Goal: Transaction & Acquisition: Purchase product/service

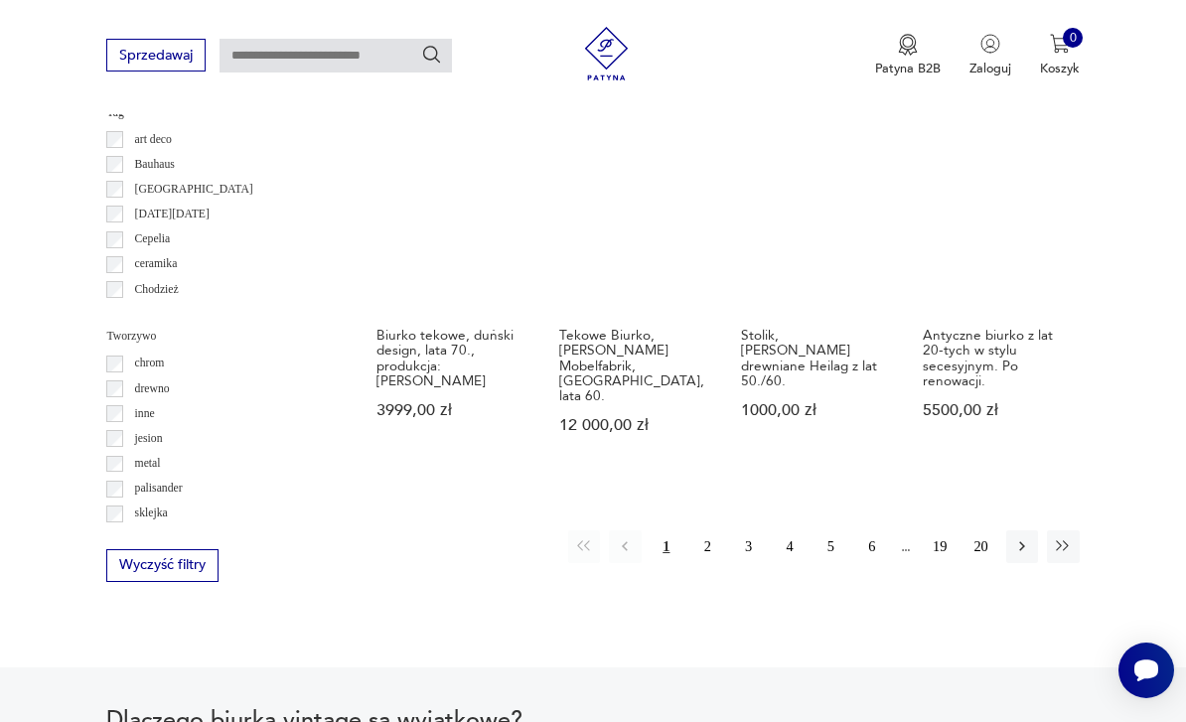
scroll to position [1719, 0]
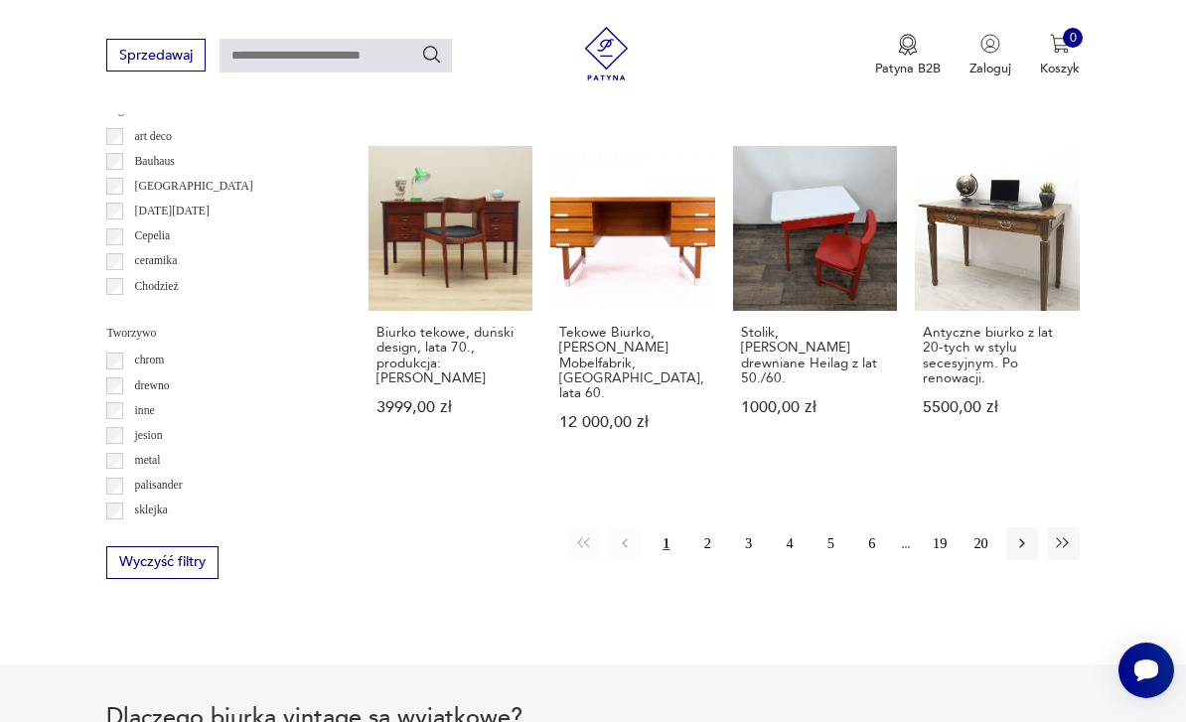
click at [1014, 535] on icon "button" at bounding box center [1023, 544] width 18 height 18
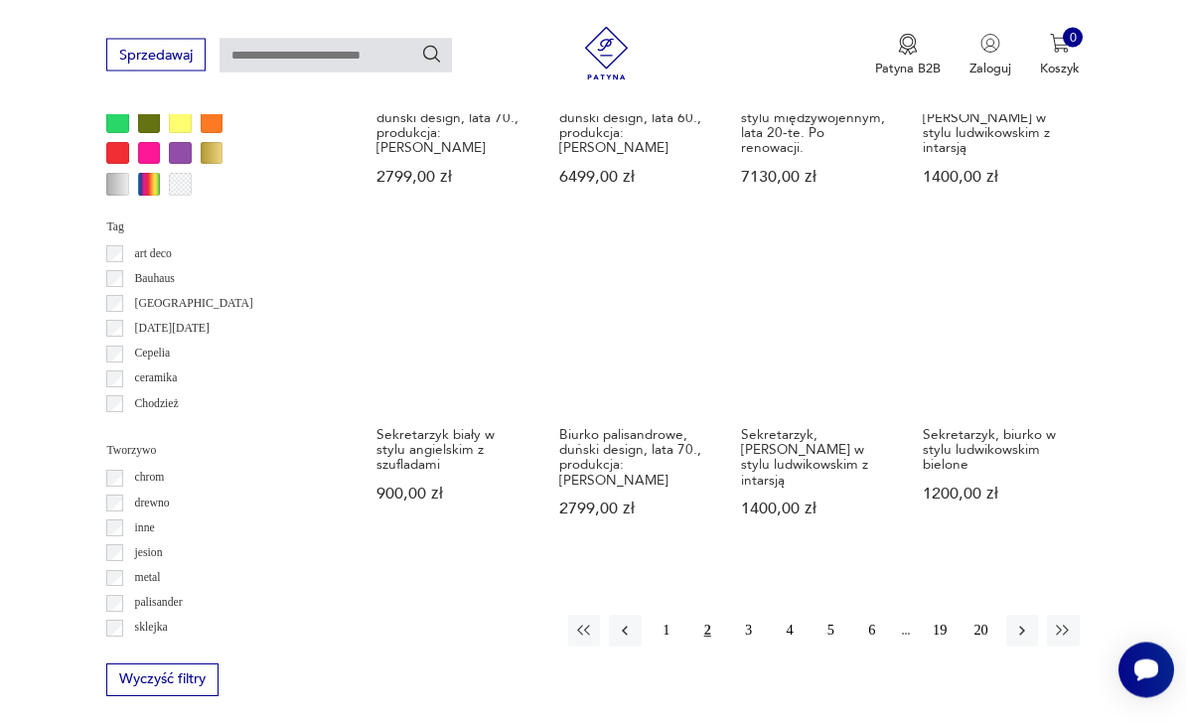
scroll to position [1634, 0]
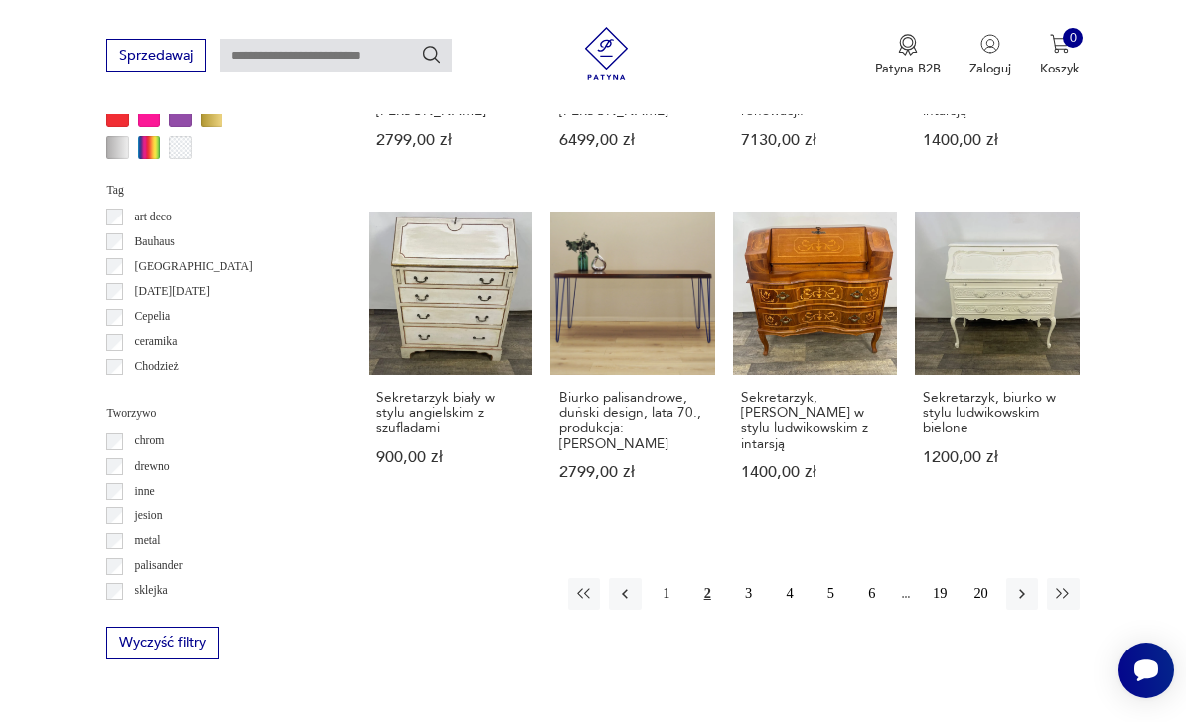
click at [1013, 578] on button "button" at bounding box center [1023, 594] width 32 height 32
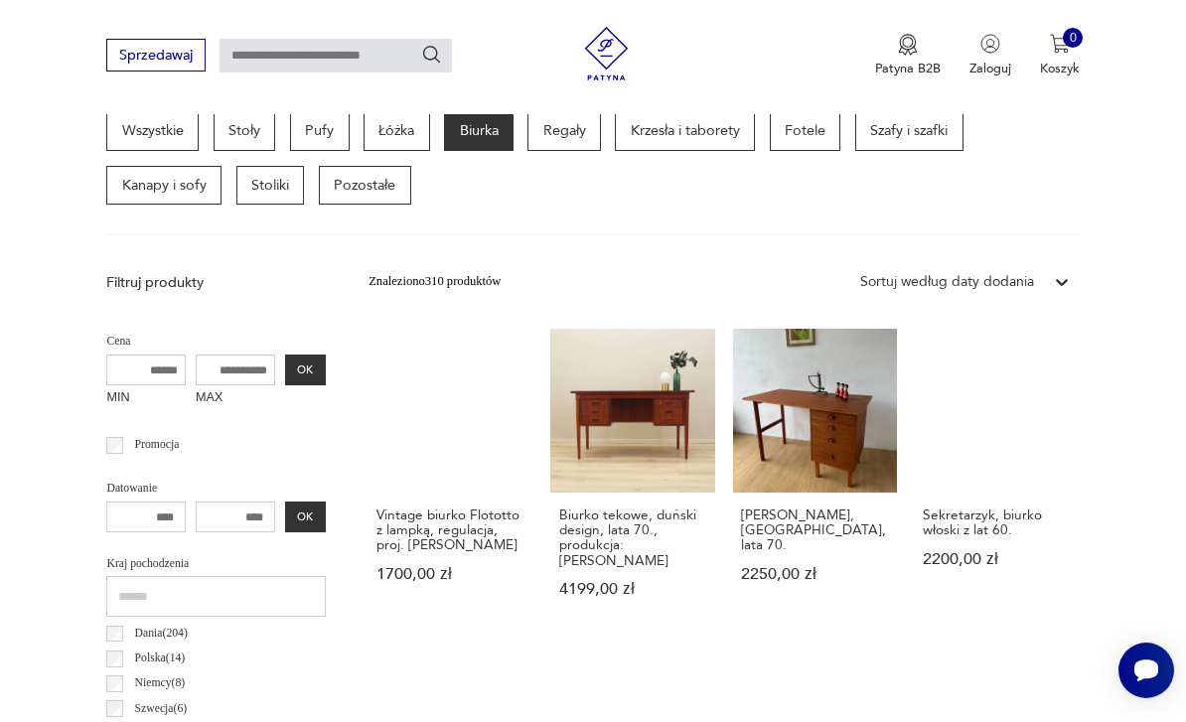
scroll to position [459, 0]
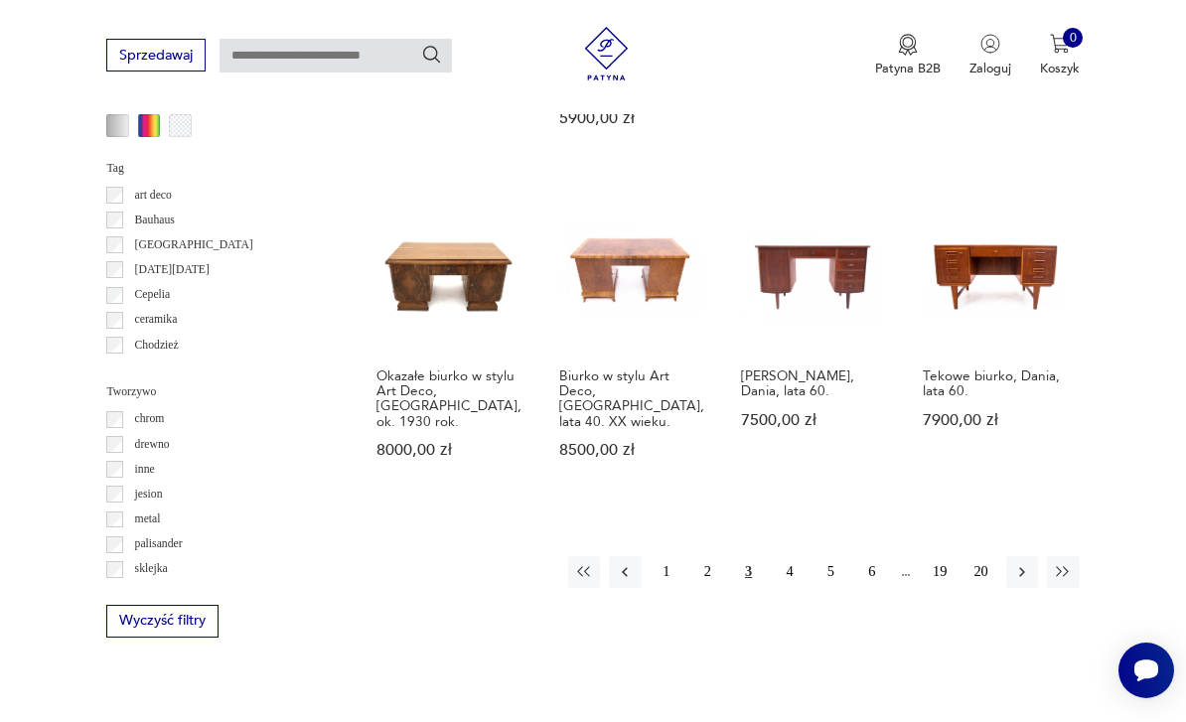
click at [1019, 563] on icon "button" at bounding box center [1023, 572] width 18 height 18
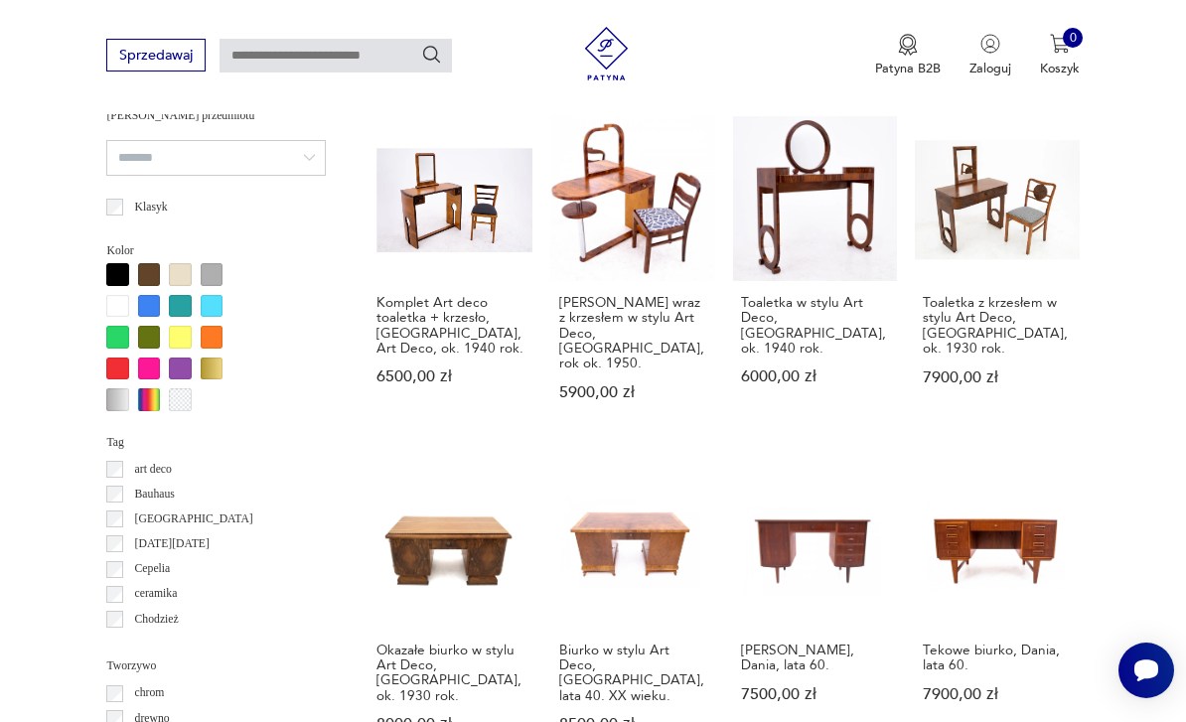
scroll to position [459, 0]
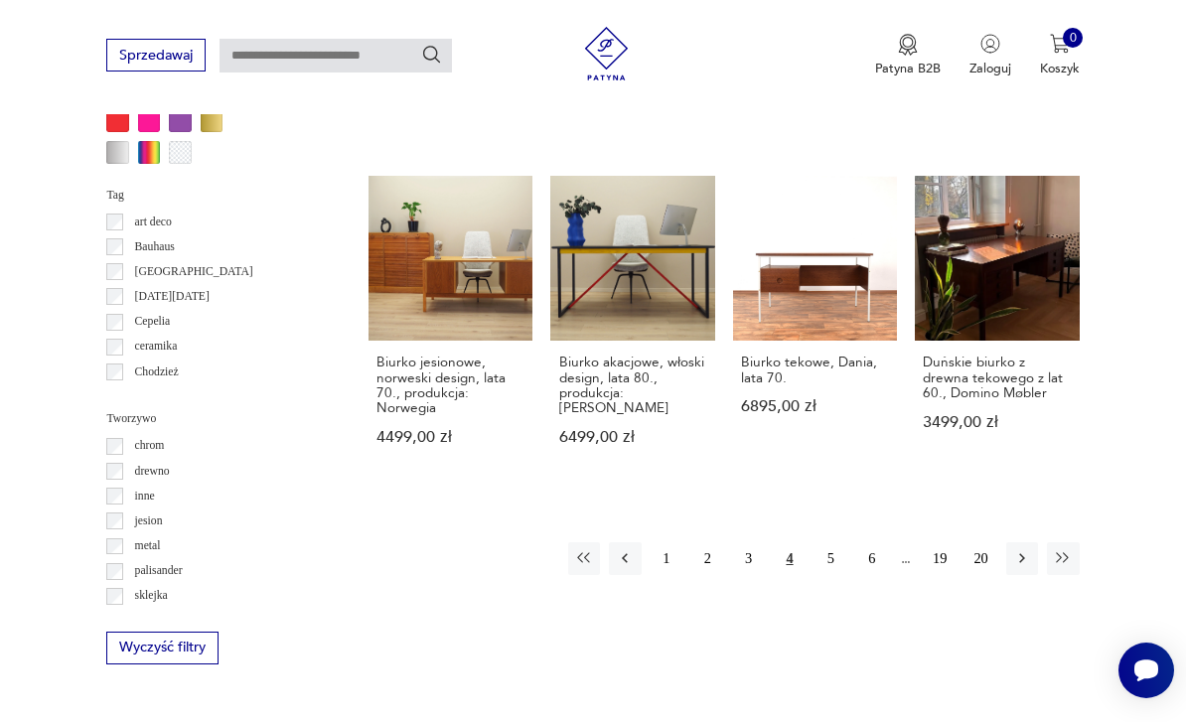
click at [1012, 550] on button "button" at bounding box center [1023, 559] width 32 height 32
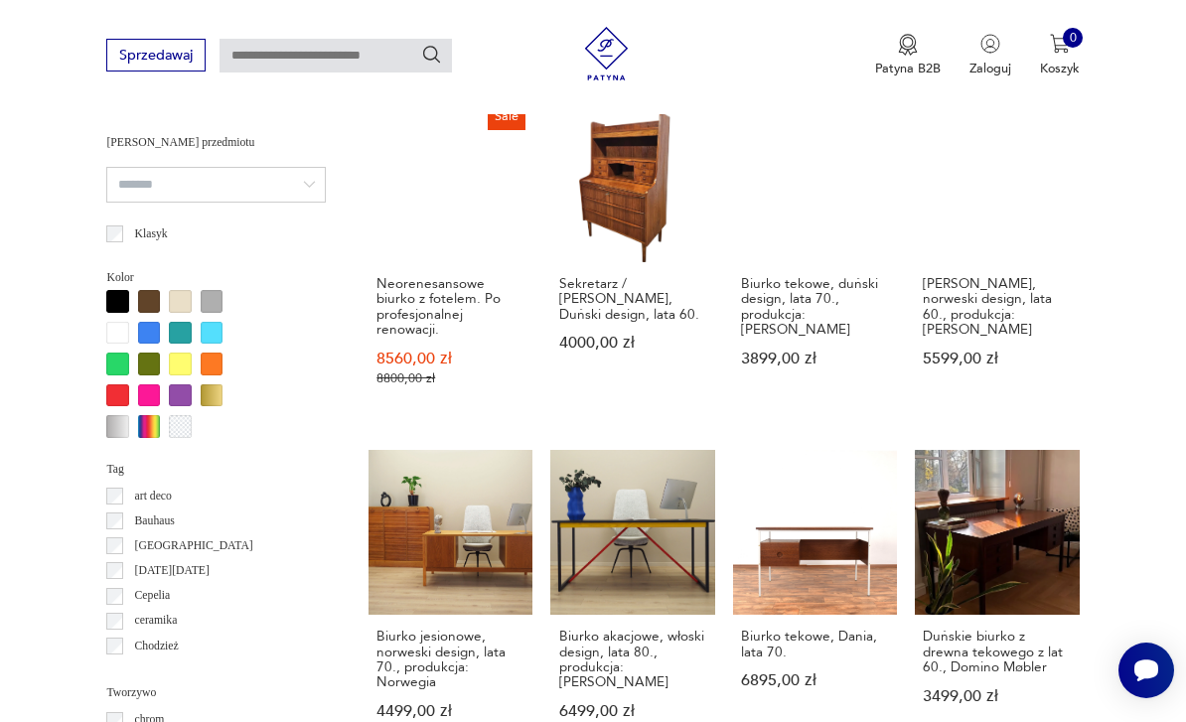
scroll to position [459, 0]
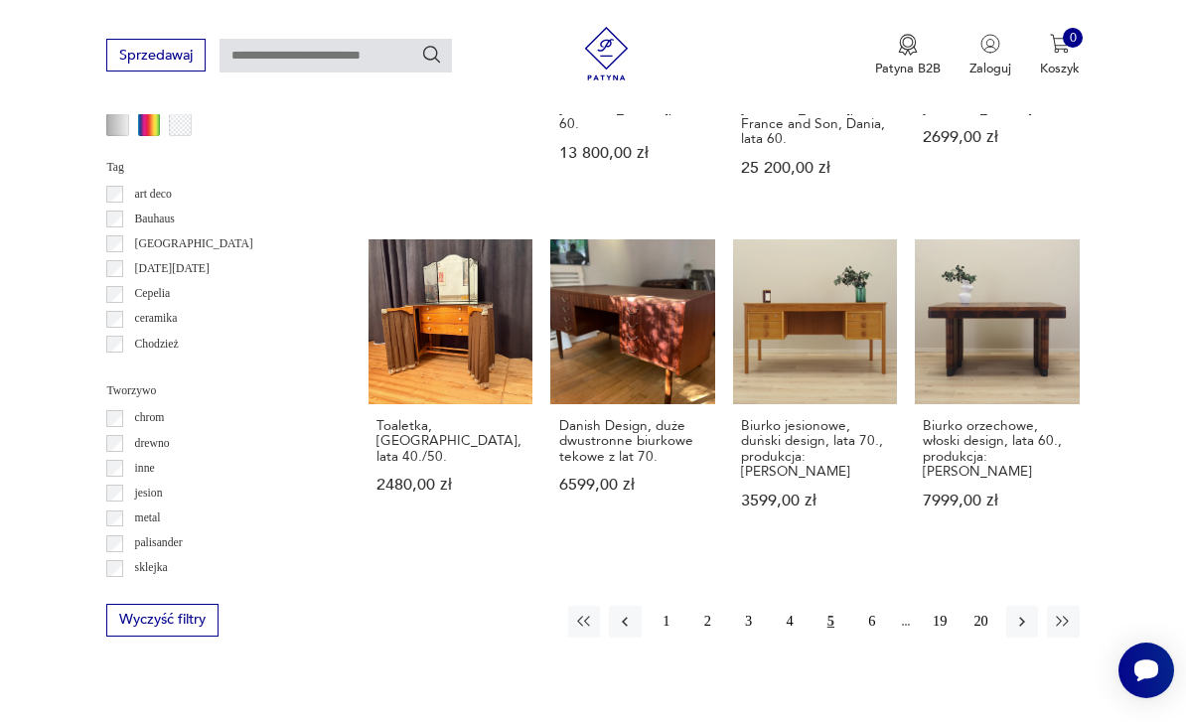
click at [1020, 619] on icon "button" at bounding box center [1022, 622] width 6 height 10
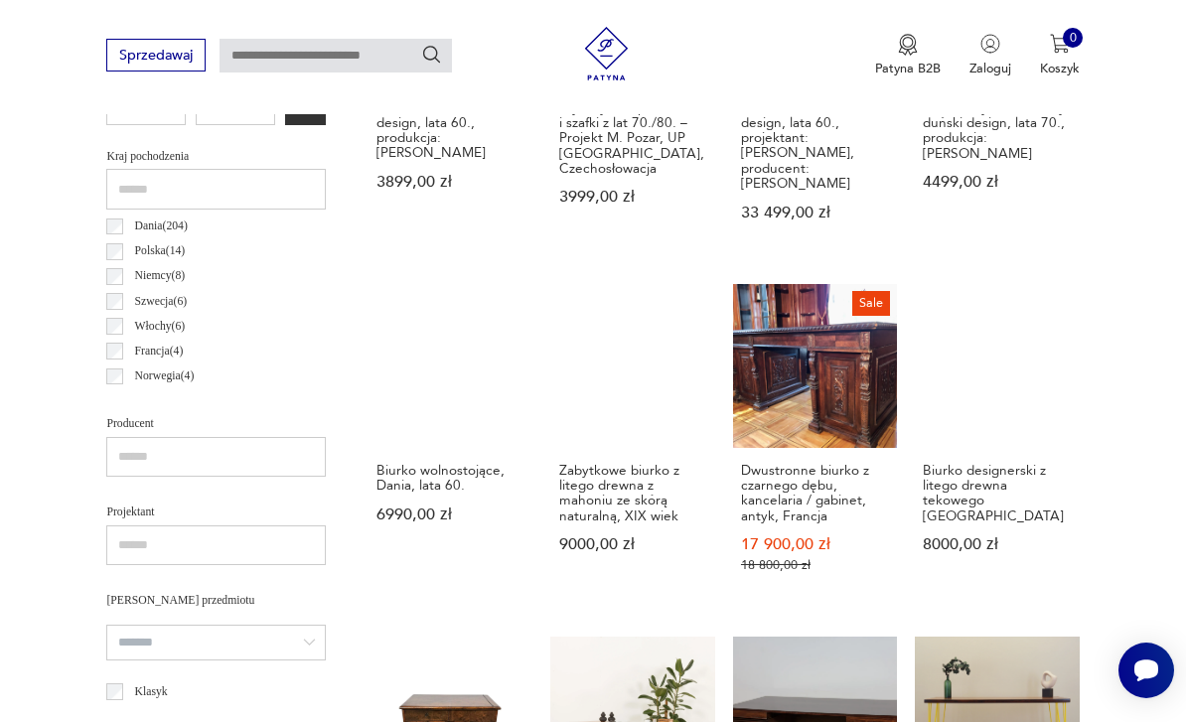
scroll to position [459, 0]
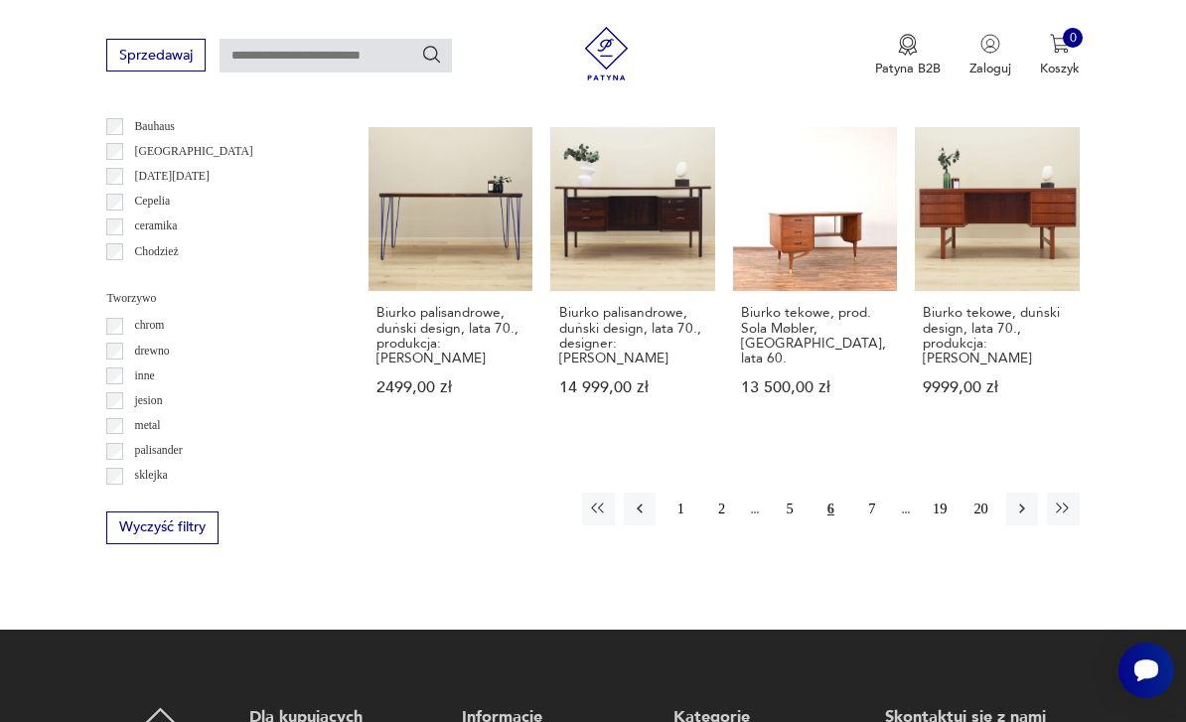
click at [1025, 500] on icon "button" at bounding box center [1023, 509] width 18 height 18
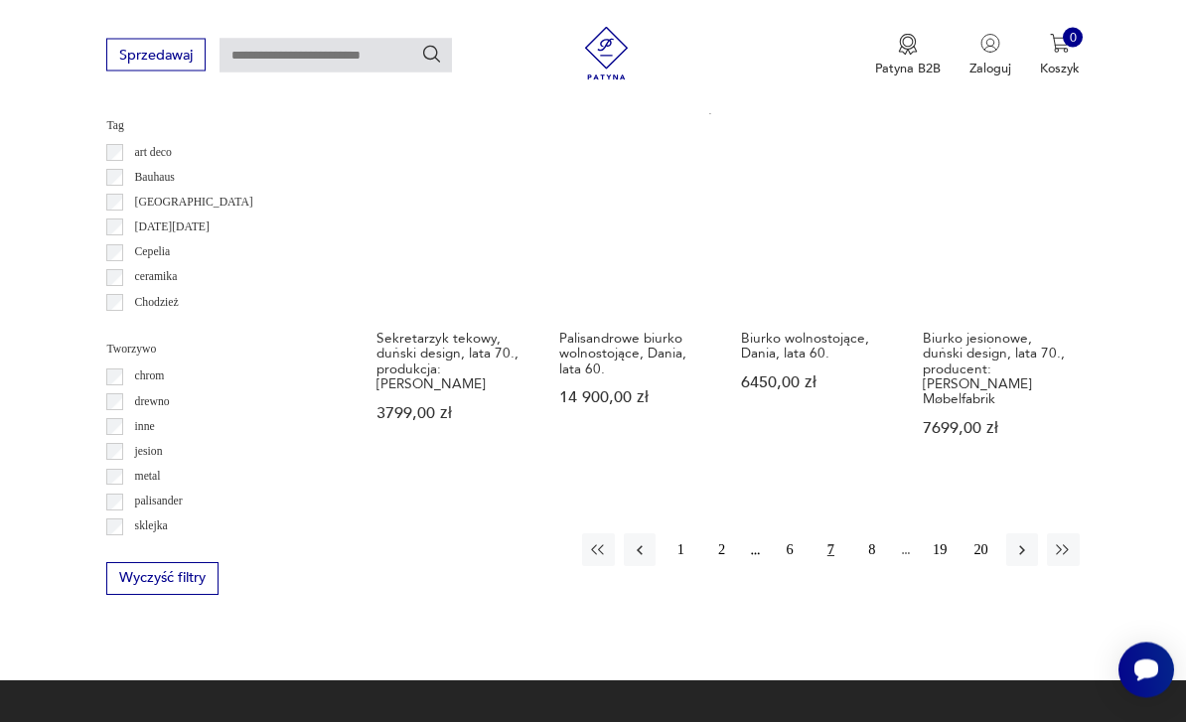
scroll to position [1730, 0]
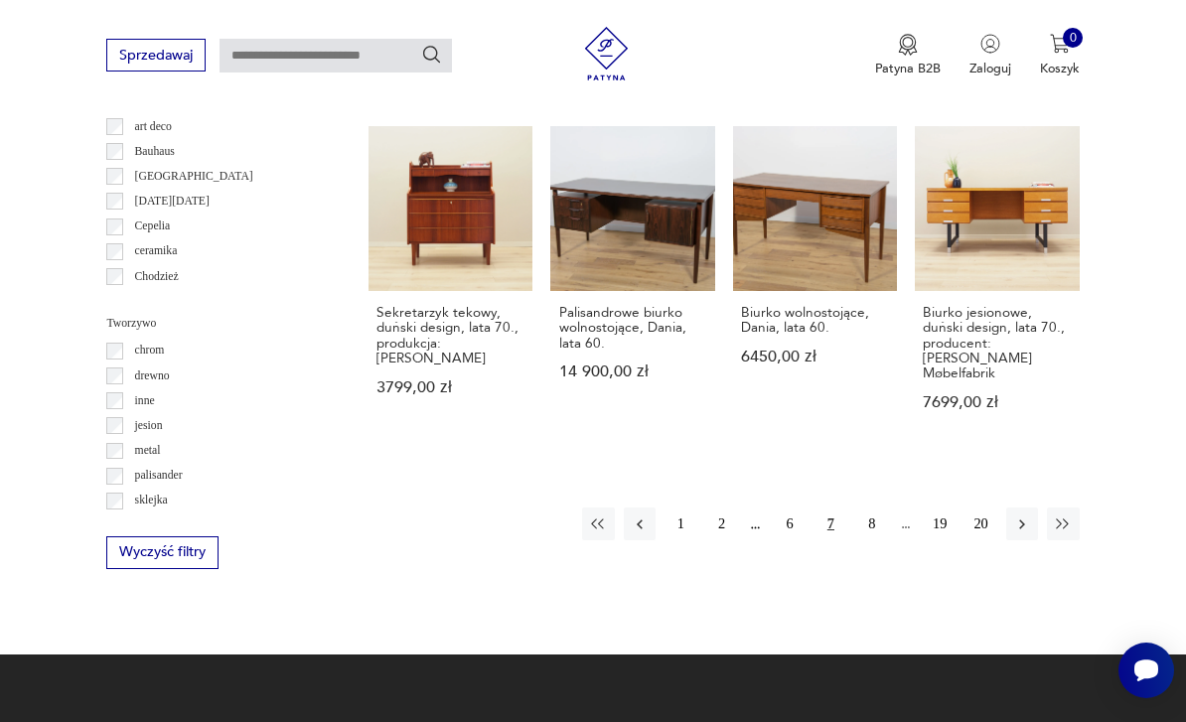
click at [1019, 534] on icon "button" at bounding box center [1023, 525] width 18 height 18
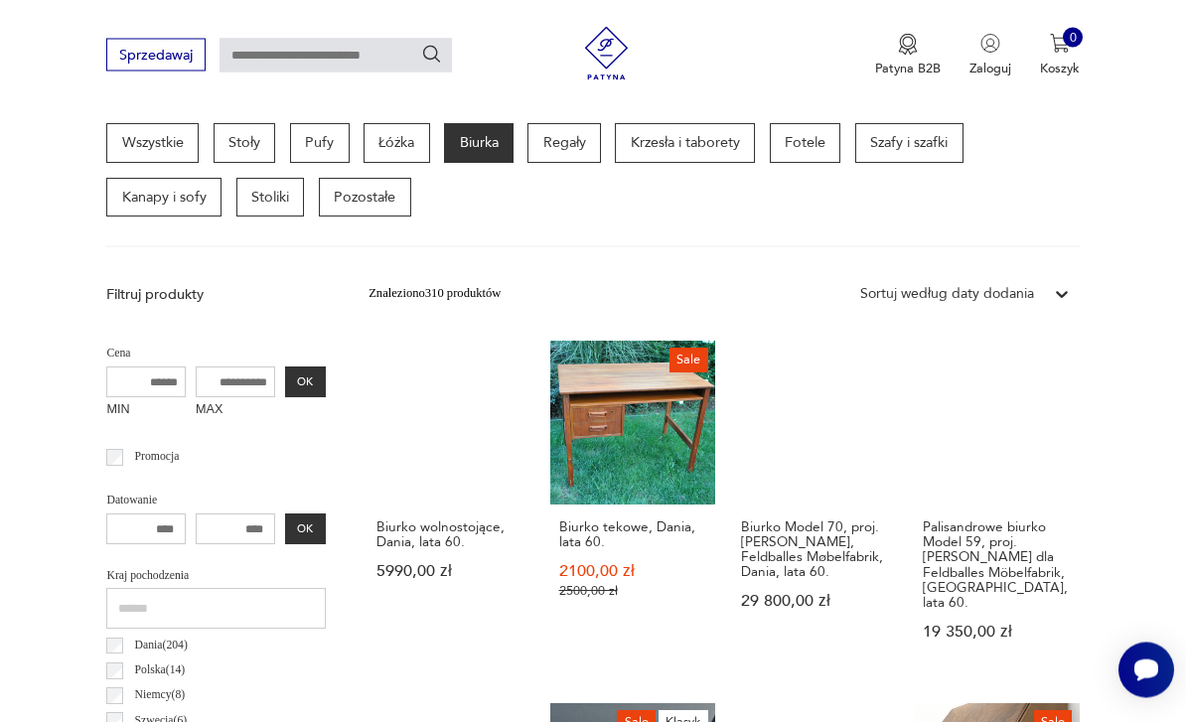
scroll to position [459, 0]
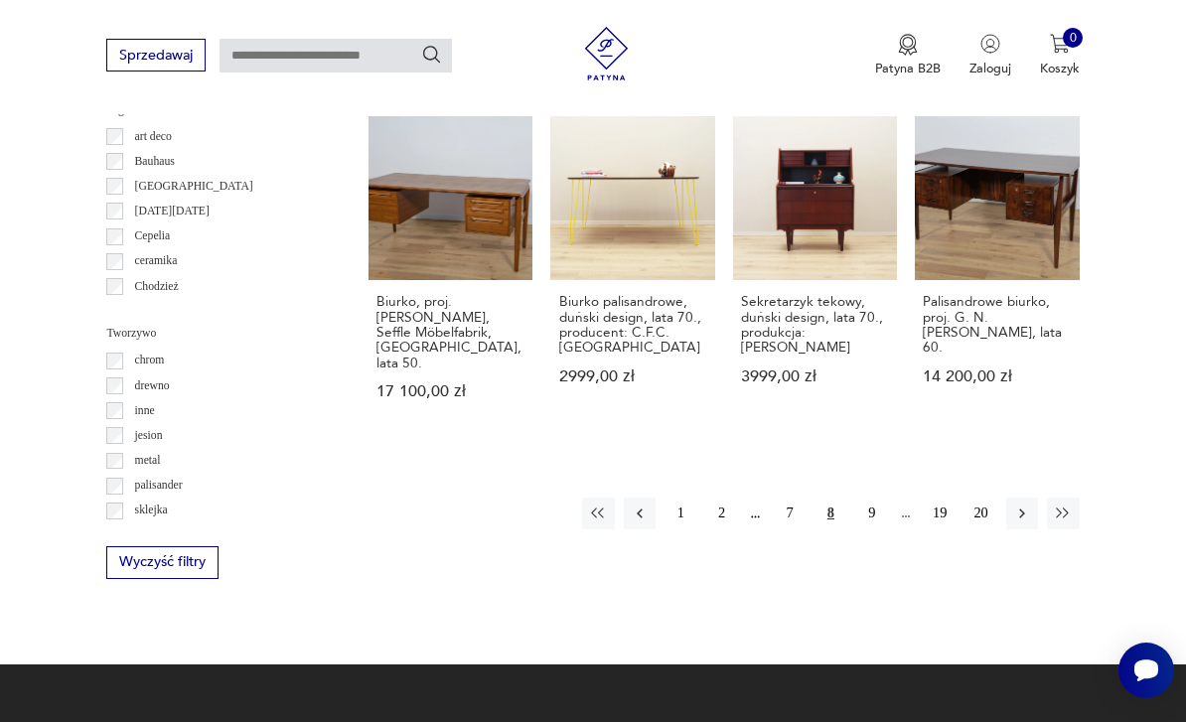
click at [1018, 505] on icon "button" at bounding box center [1023, 514] width 18 height 18
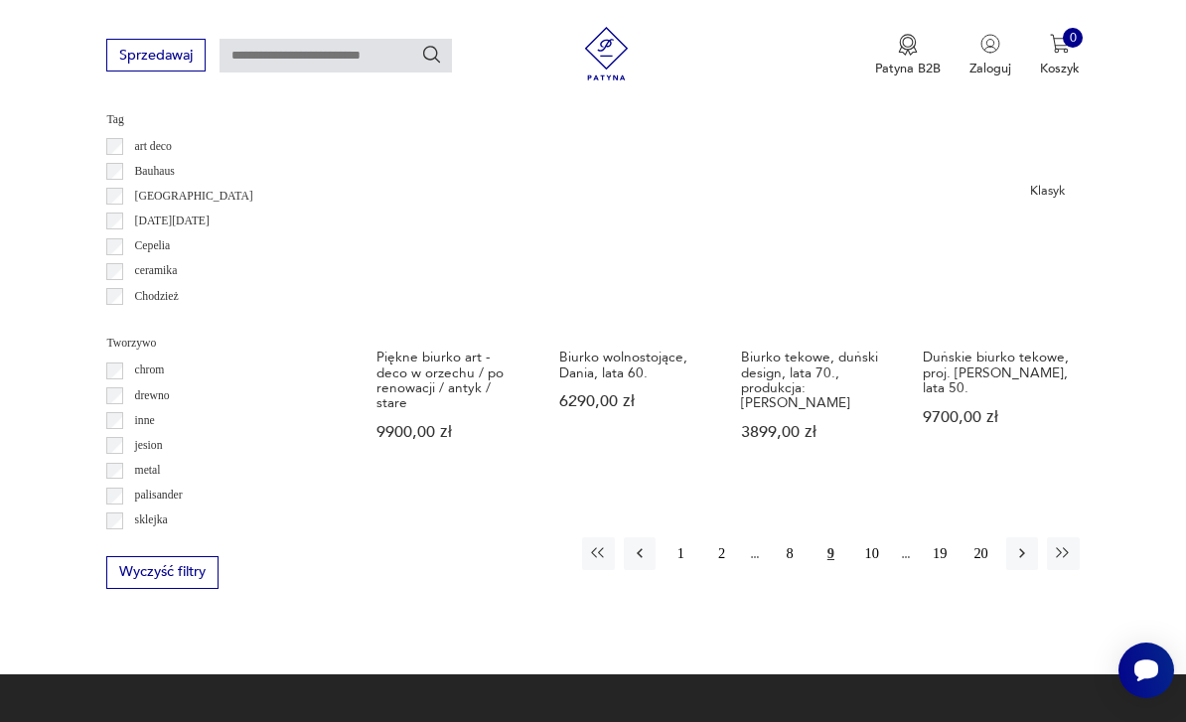
scroll to position [1709, 0]
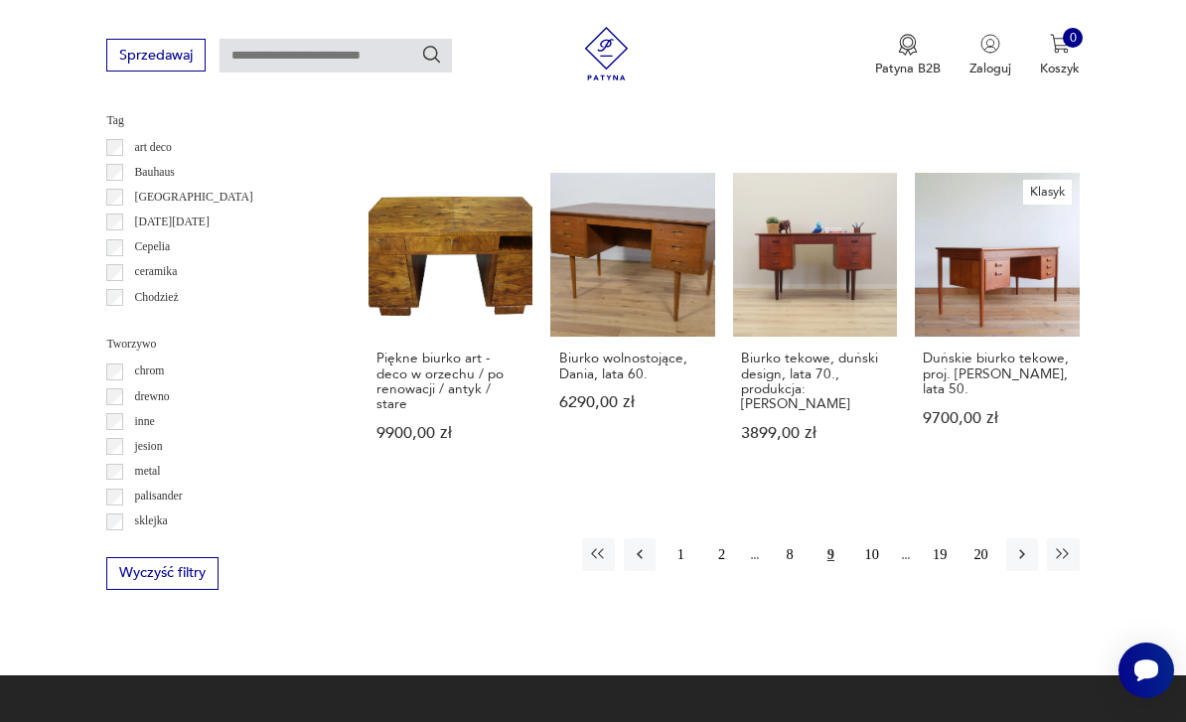
click at [1019, 546] on icon "button" at bounding box center [1023, 555] width 18 height 18
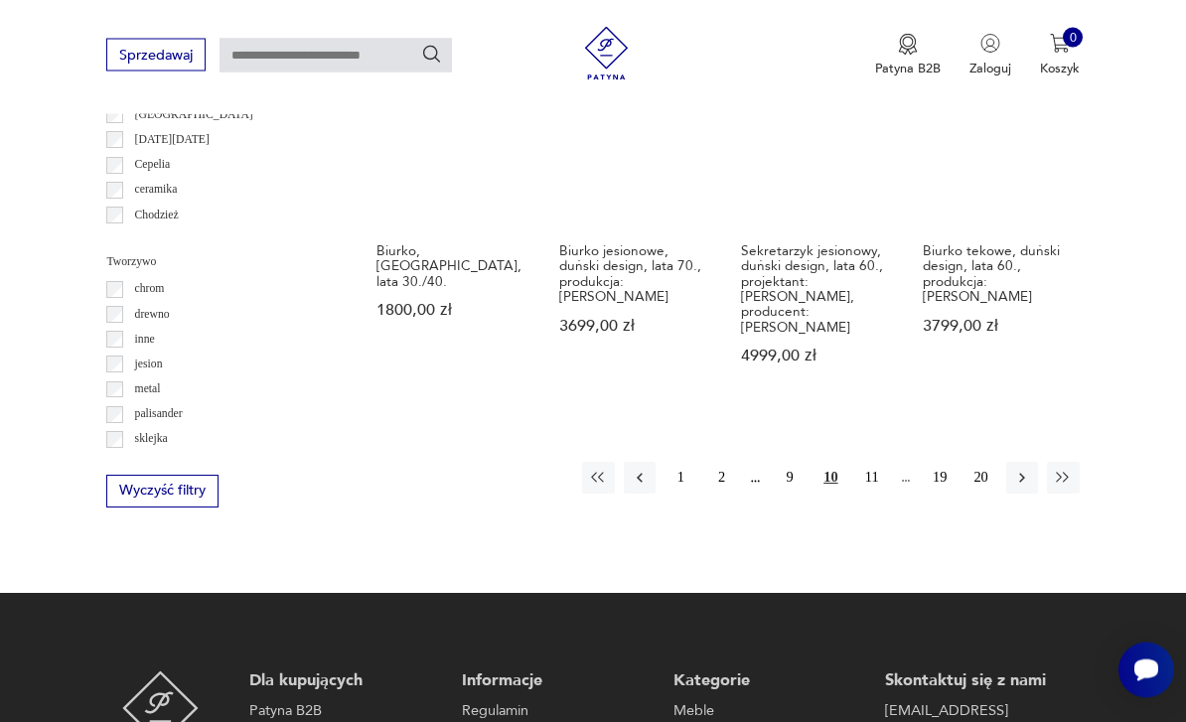
scroll to position [1773, 0]
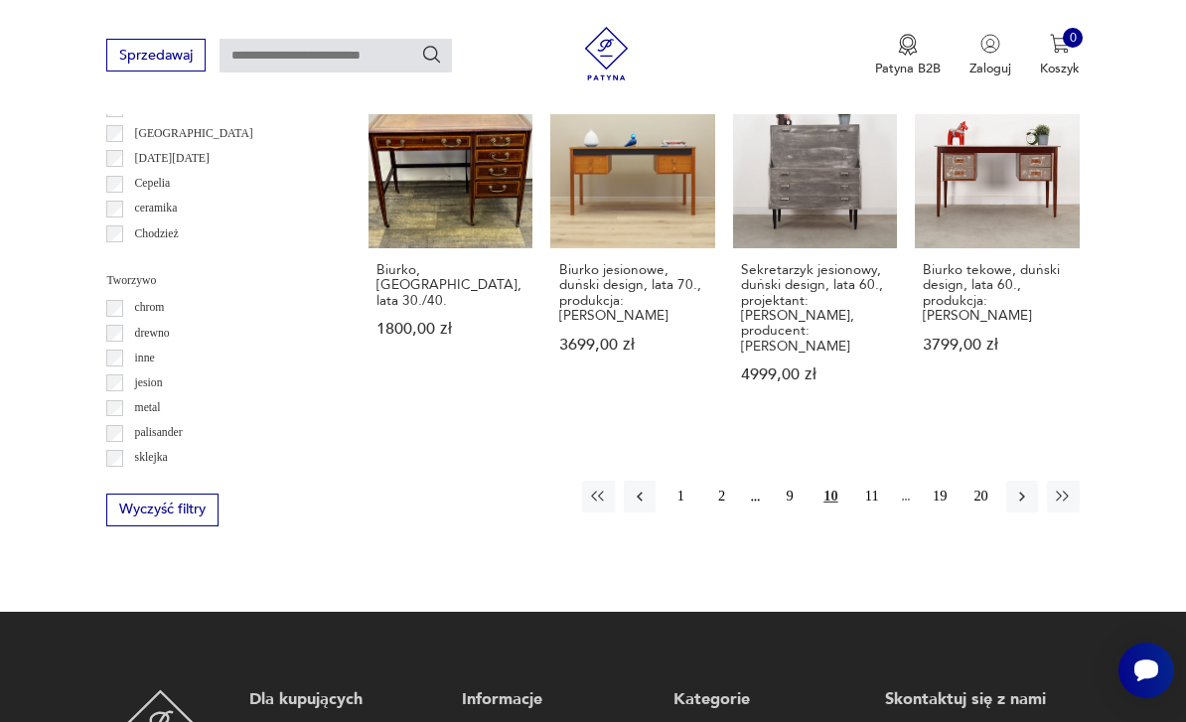
click at [1021, 502] on button "button" at bounding box center [1023, 497] width 32 height 32
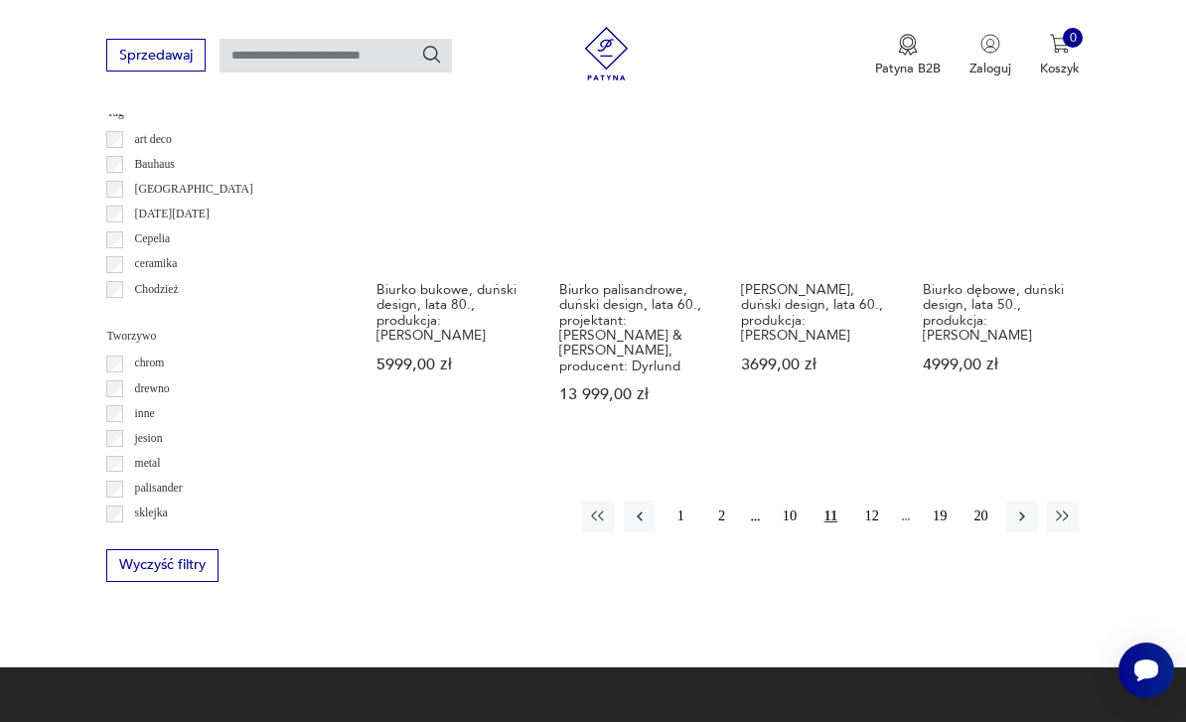
scroll to position [1724, 0]
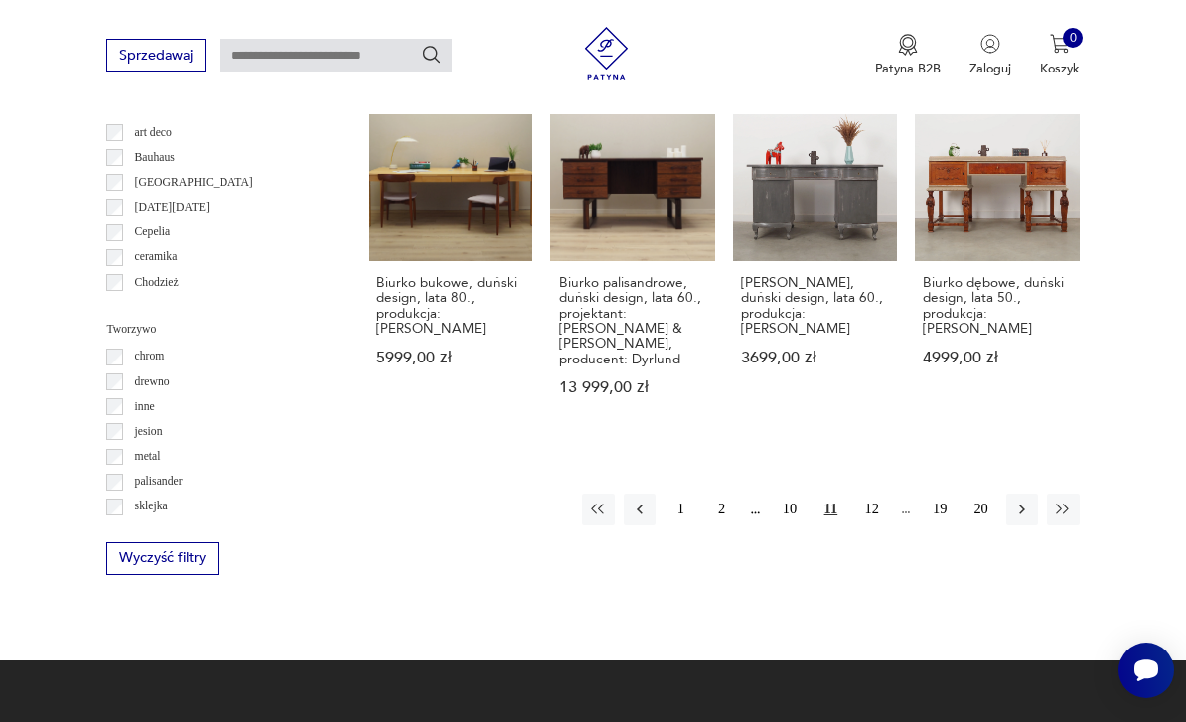
click at [1016, 519] on icon "button" at bounding box center [1023, 510] width 18 height 18
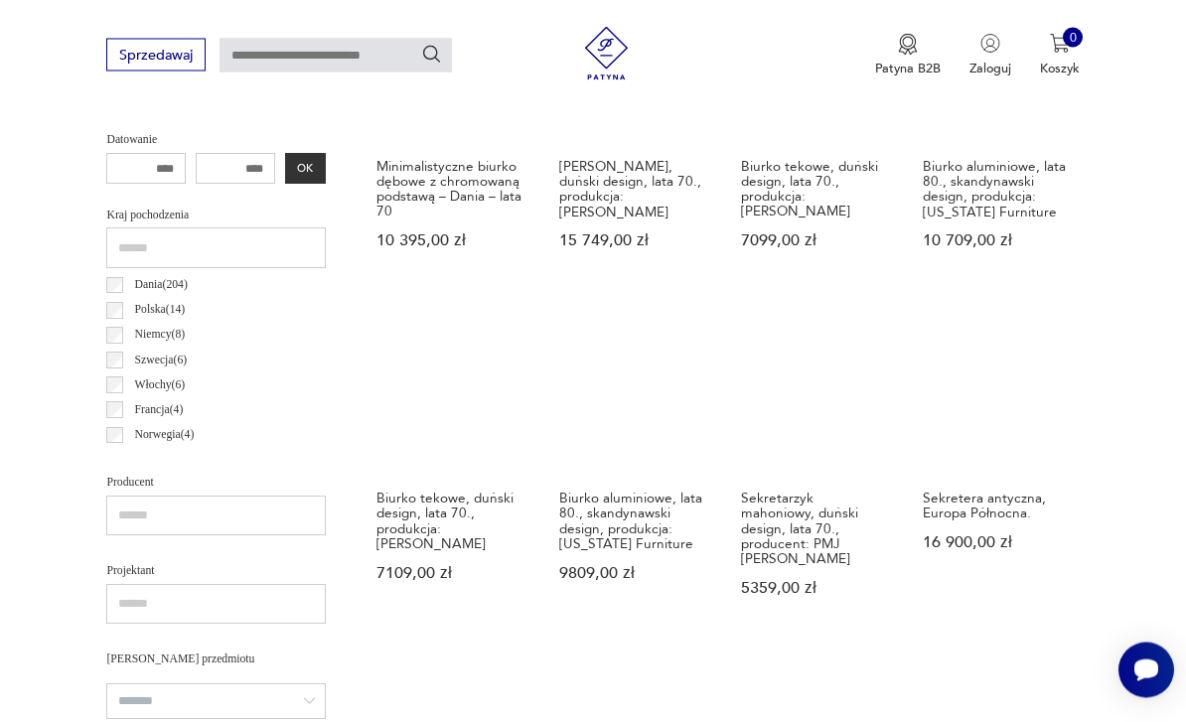
scroll to position [459, 0]
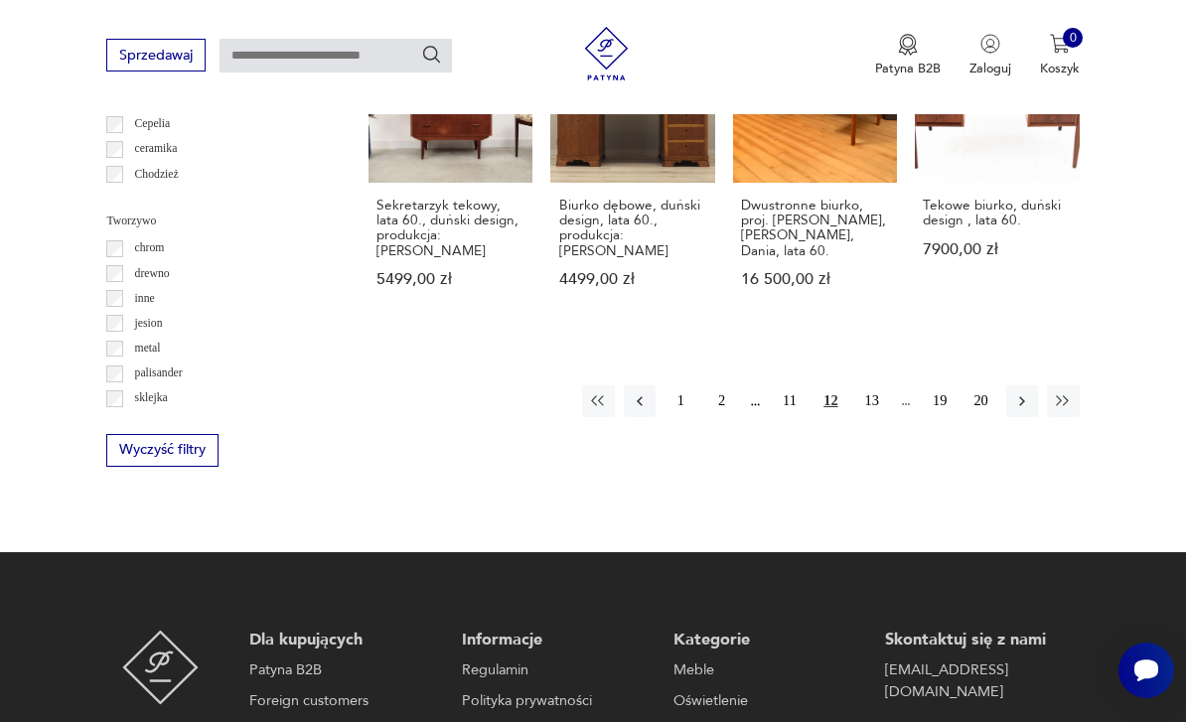
click at [1020, 402] on icon "button" at bounding box center [1023, 401] width 18 height 18
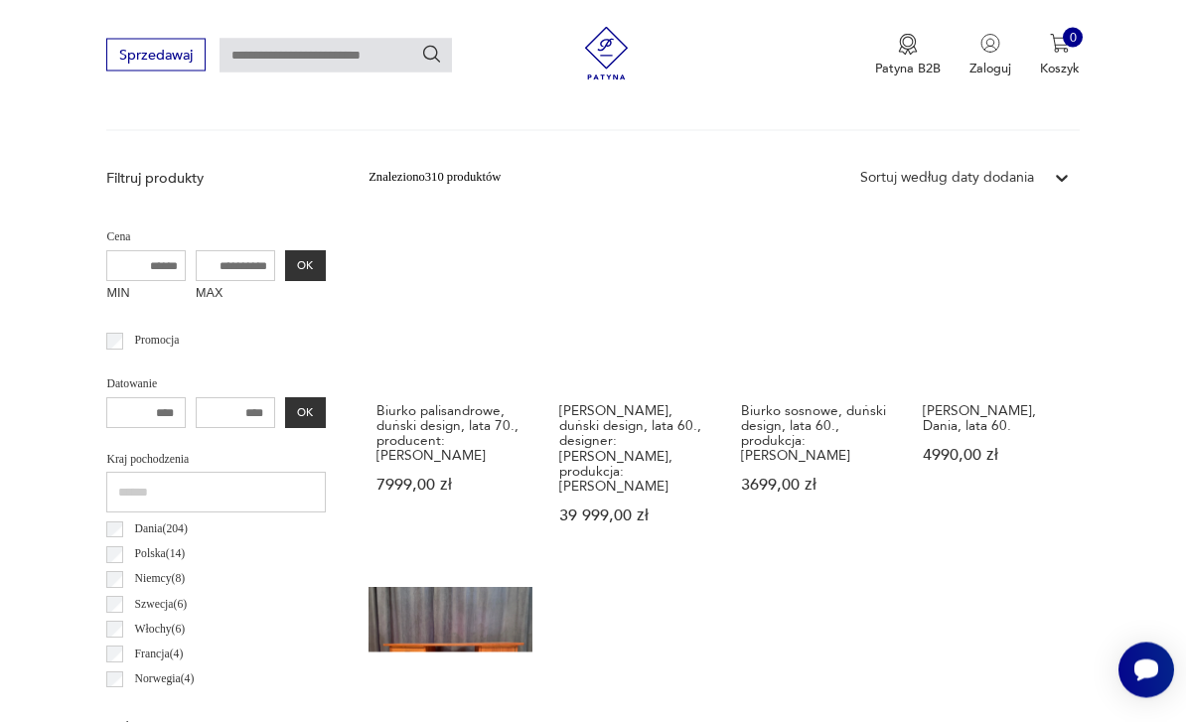
scroll to position [459, 0]
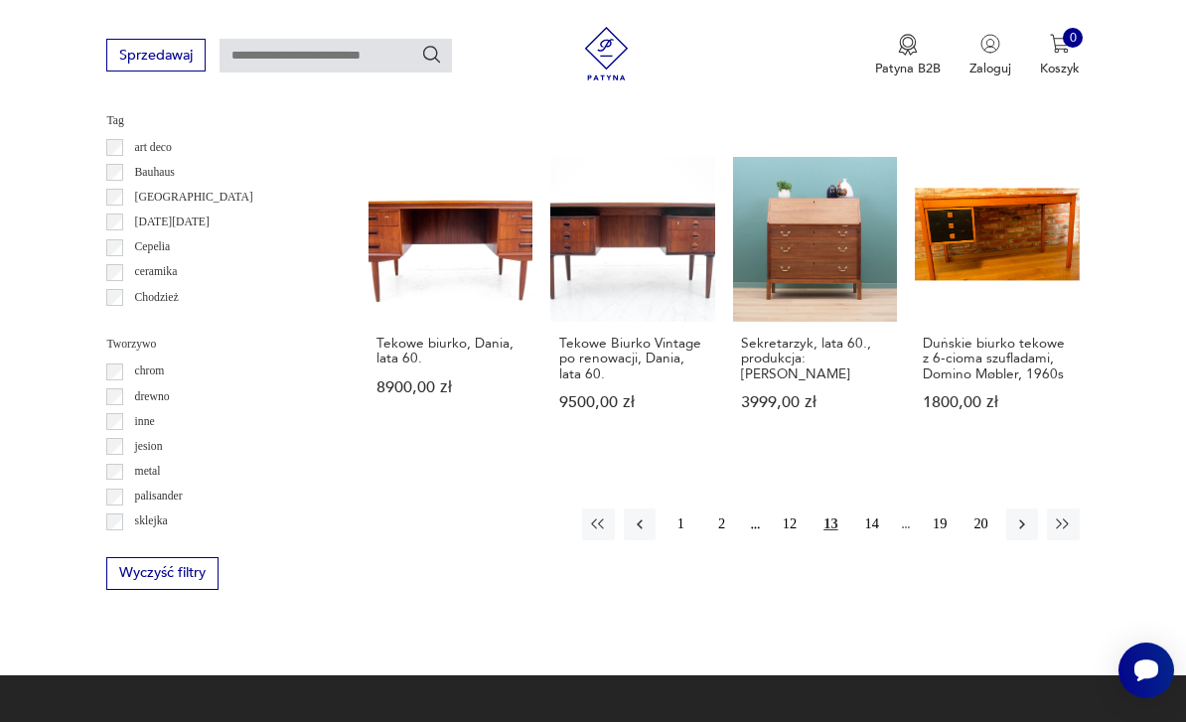
click at [1018, 516] on icon "button" at bounding box center [1023, 525] width 18 height 18
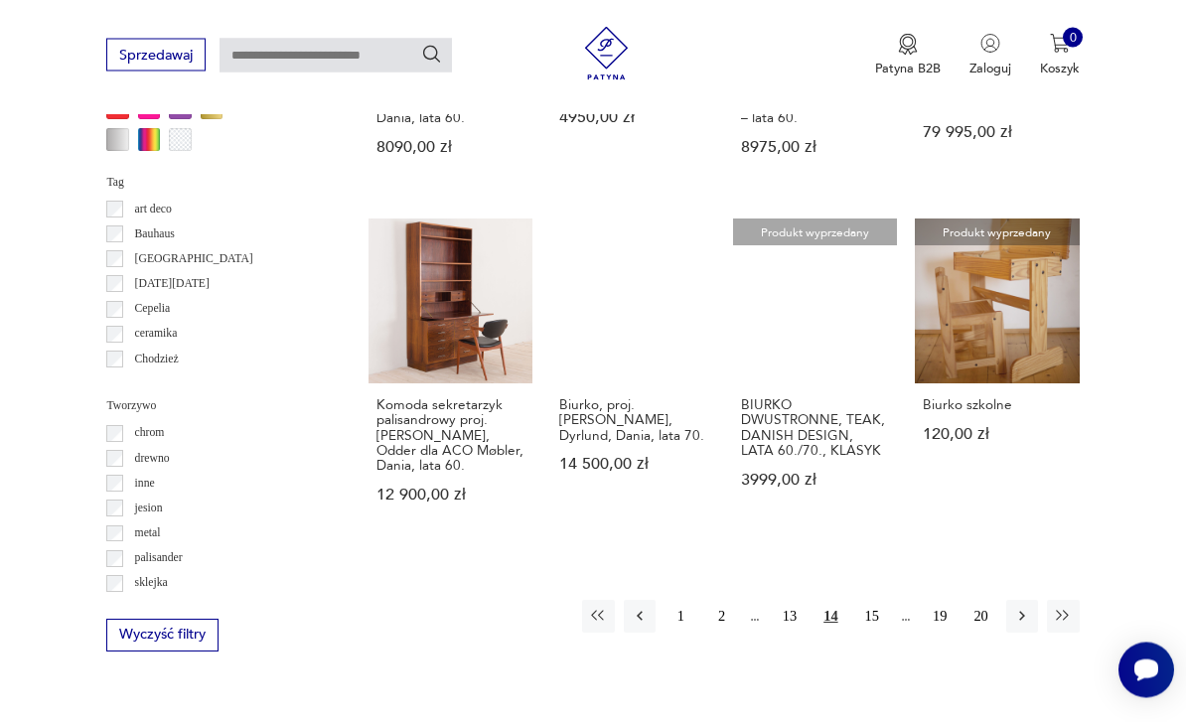
scroll to position [1680, 0]
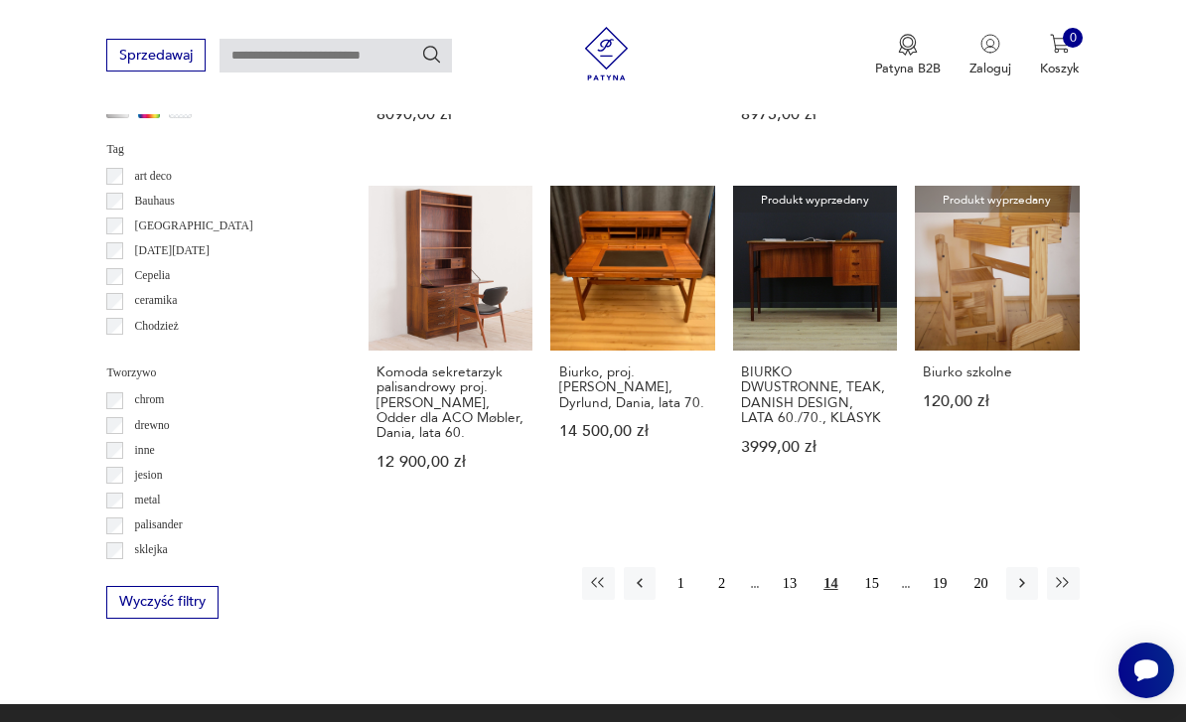
click at [1027, 574] on icon "button" at bounding box center [1023, 583] width 18 height 18
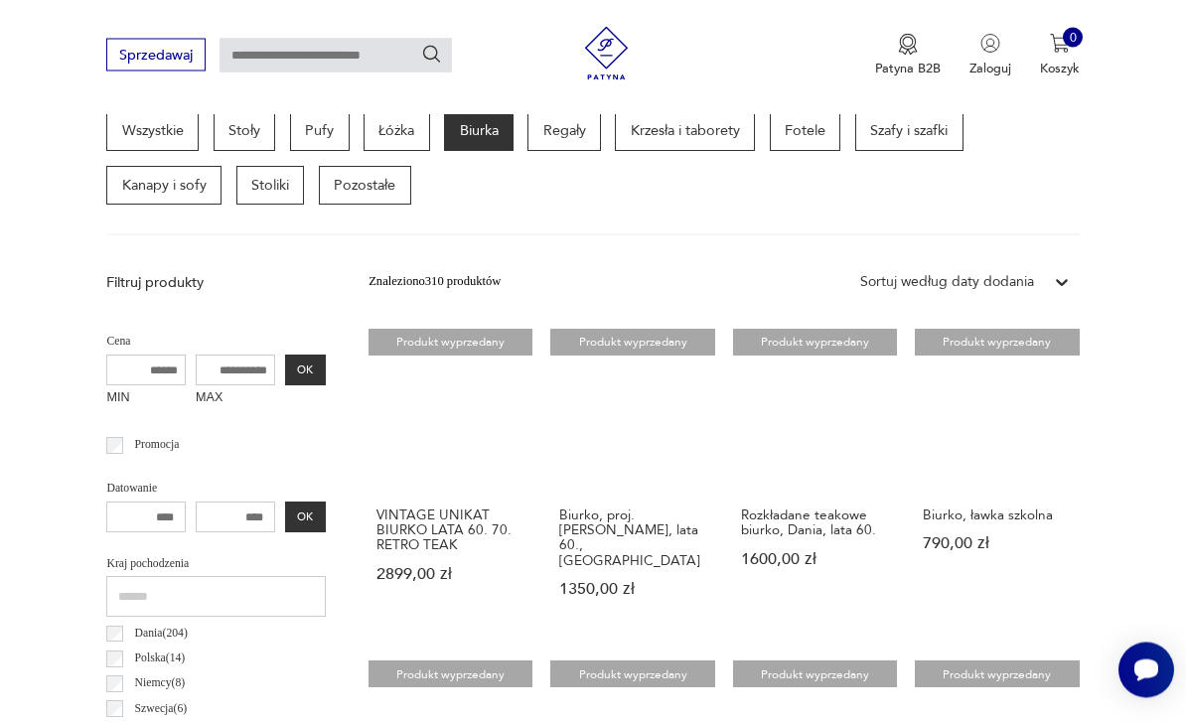
scroll to position [495, 0]
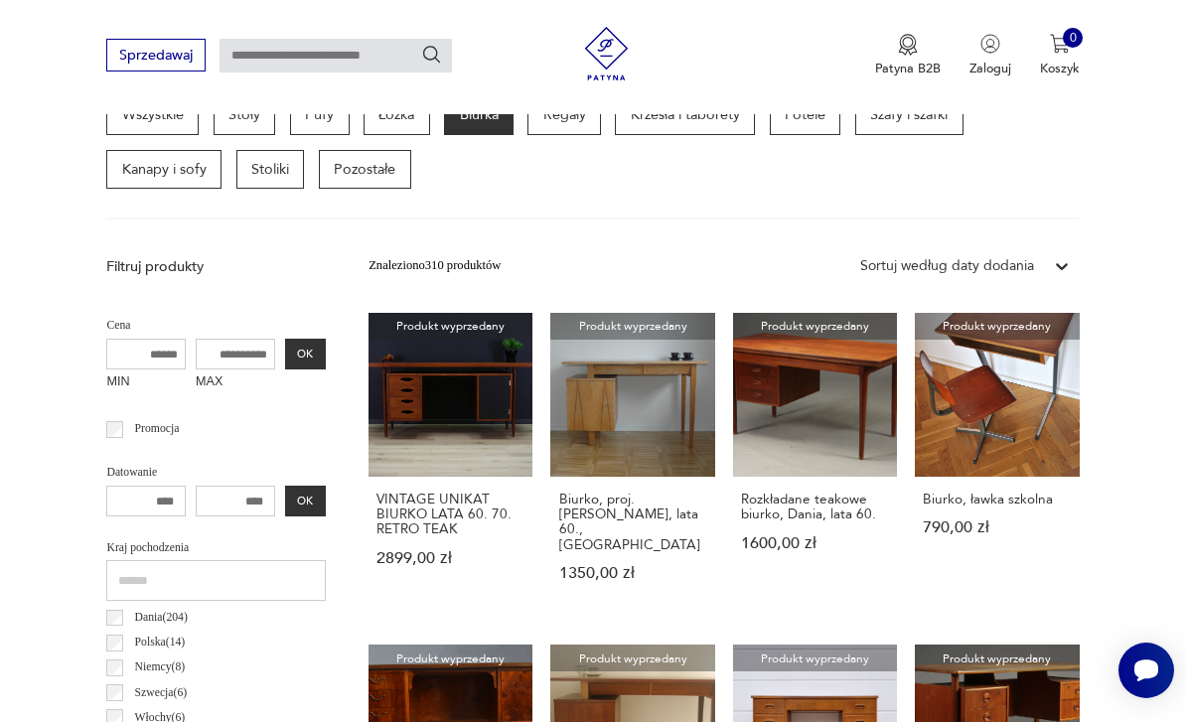
click at [1009, 442] on link "Produkt wyprzedany Biurko, ławka szkolna 790,00 zł" at bounding box center [997, 465] width 164 height 304
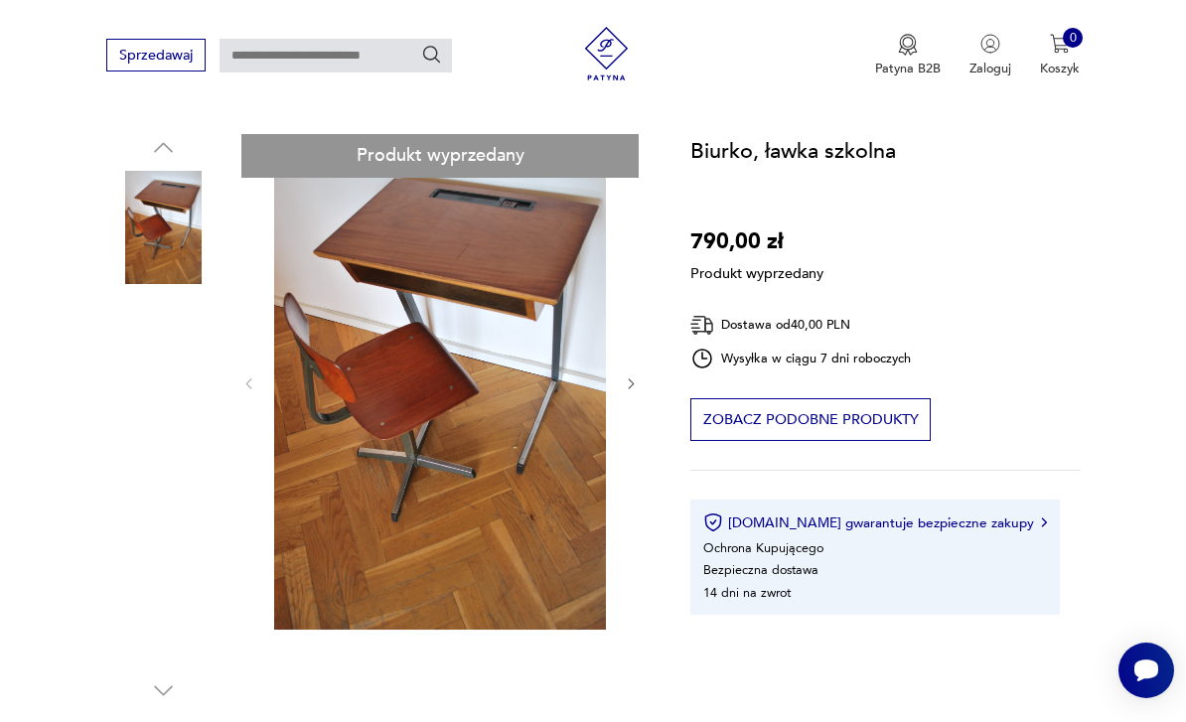
scroll to position [171, 0]
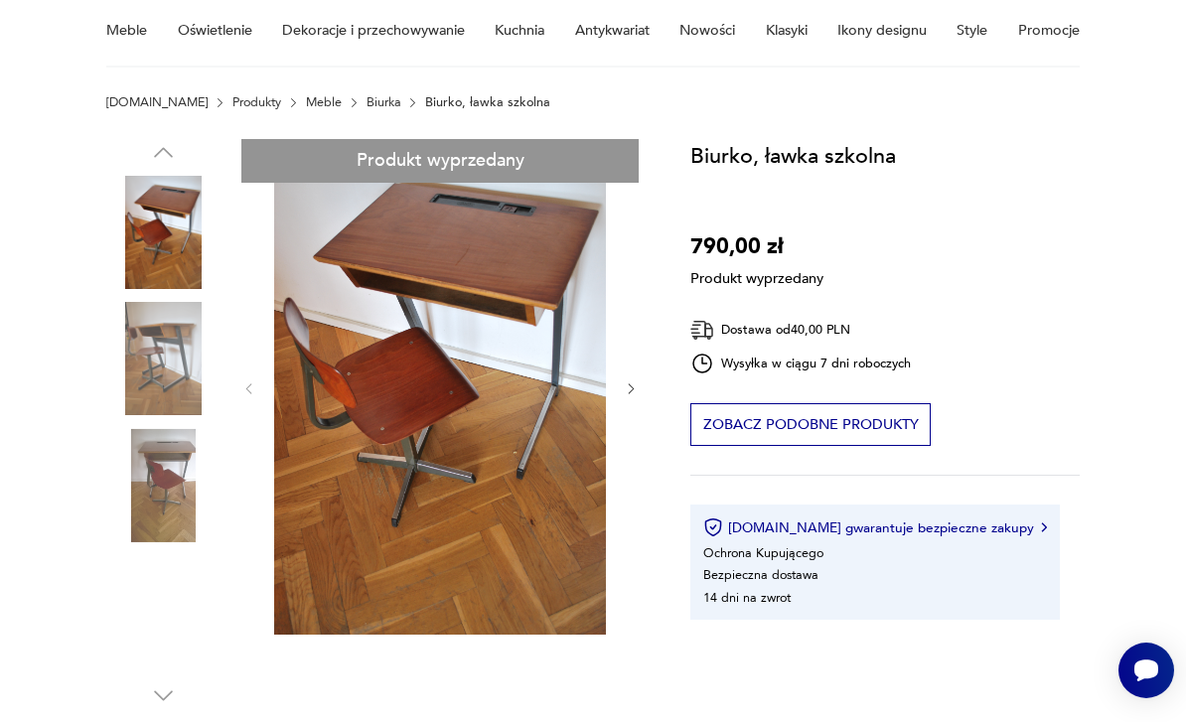
click at [149, 372] on div "Produkt wyprzedany Opis produktu Szkolny zestaw dla dzieci z lat pięćdziesiątyc…" at bounding box center [376, 701] width 541 height 1124
click at [157, 501] on div "Produkt wyprzedany Opis produktu Szkolny zestaw dla dzieci z lat pięćdziesiątyc…" at bounding box center [376, 701] width 541 height 1124
click at [153, 381] on div "Produkt wyprzedany Opis produktu Szkolny zestaw dla dzieci z lat pięćdziesiątyc…" at bounding box center [376, 701] width 541 height 1124
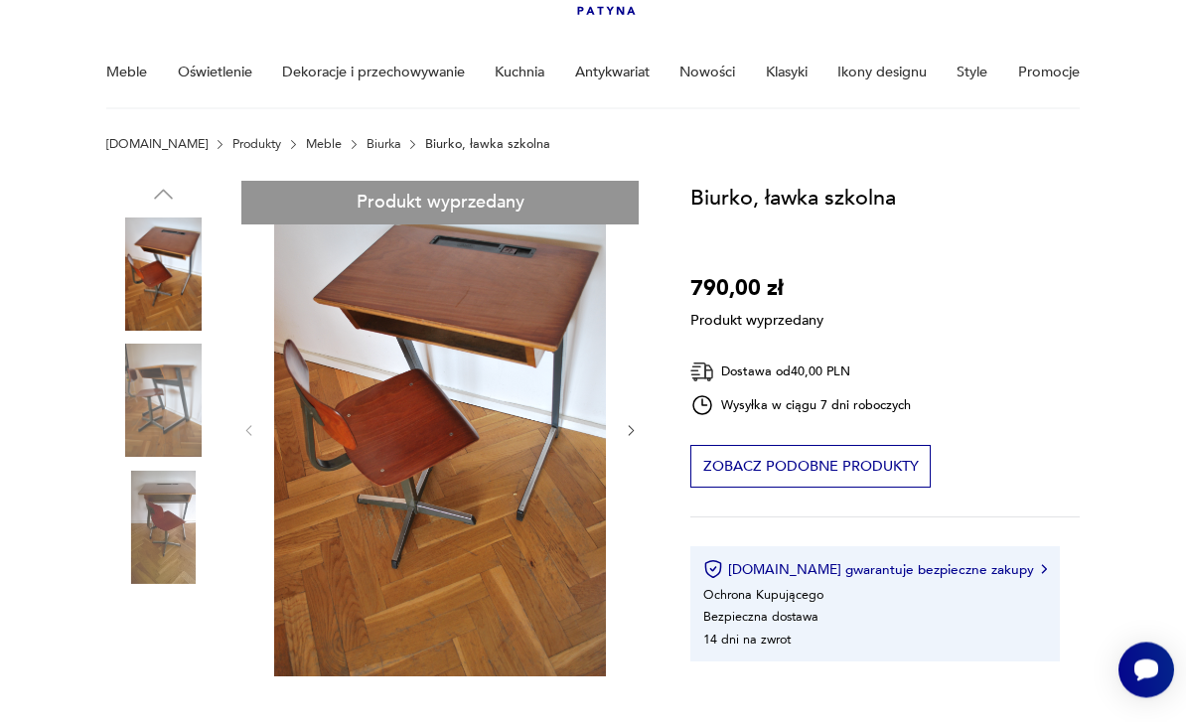
scroll to position [129, 0]
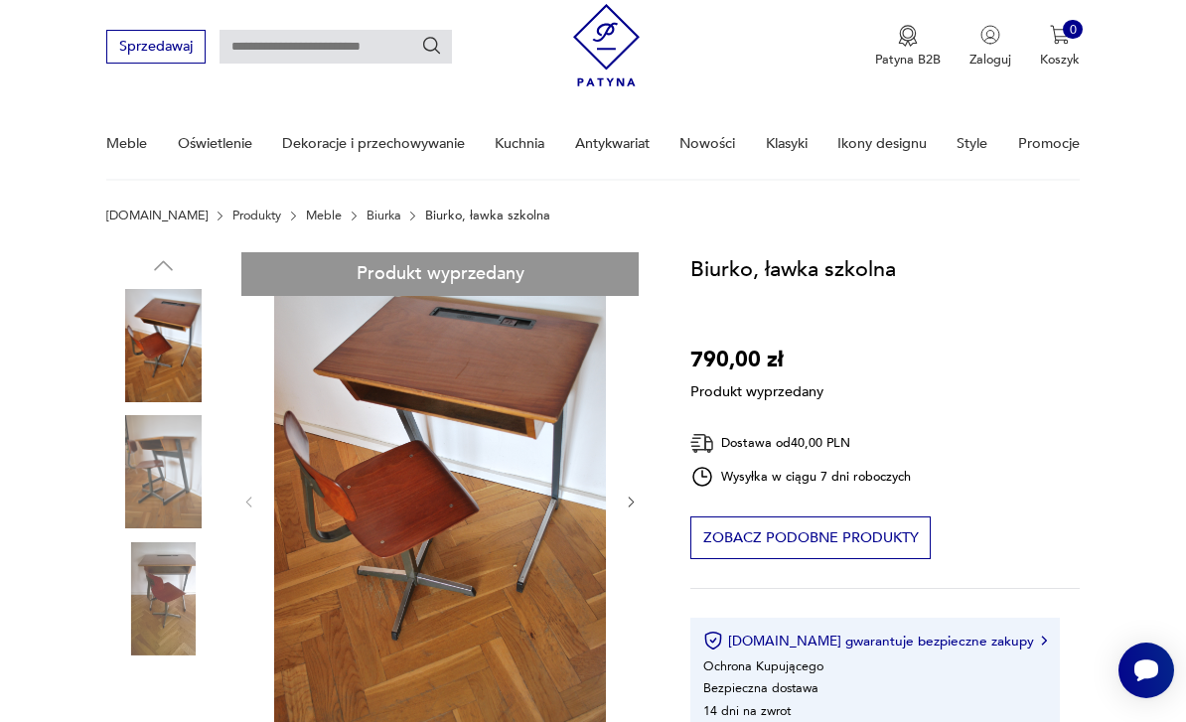
scroll to position [0, 0]
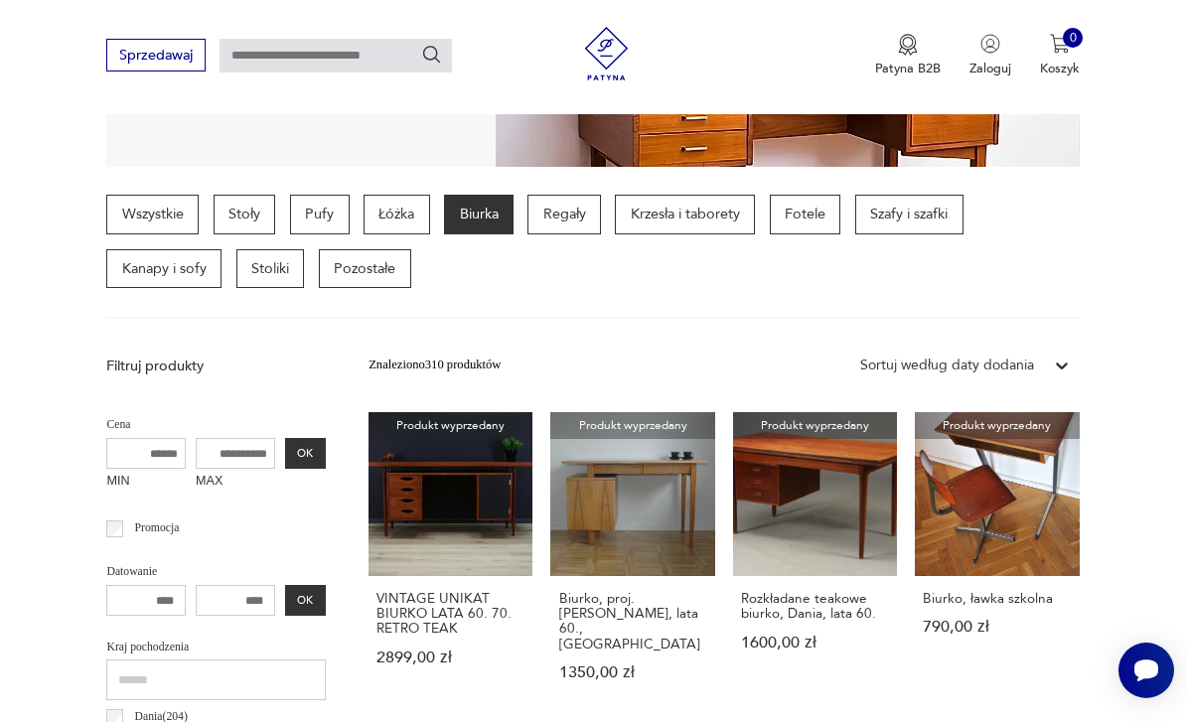
scroll to position [404, 0]
